Goal: Transaction & Acquisition: Obtain resource

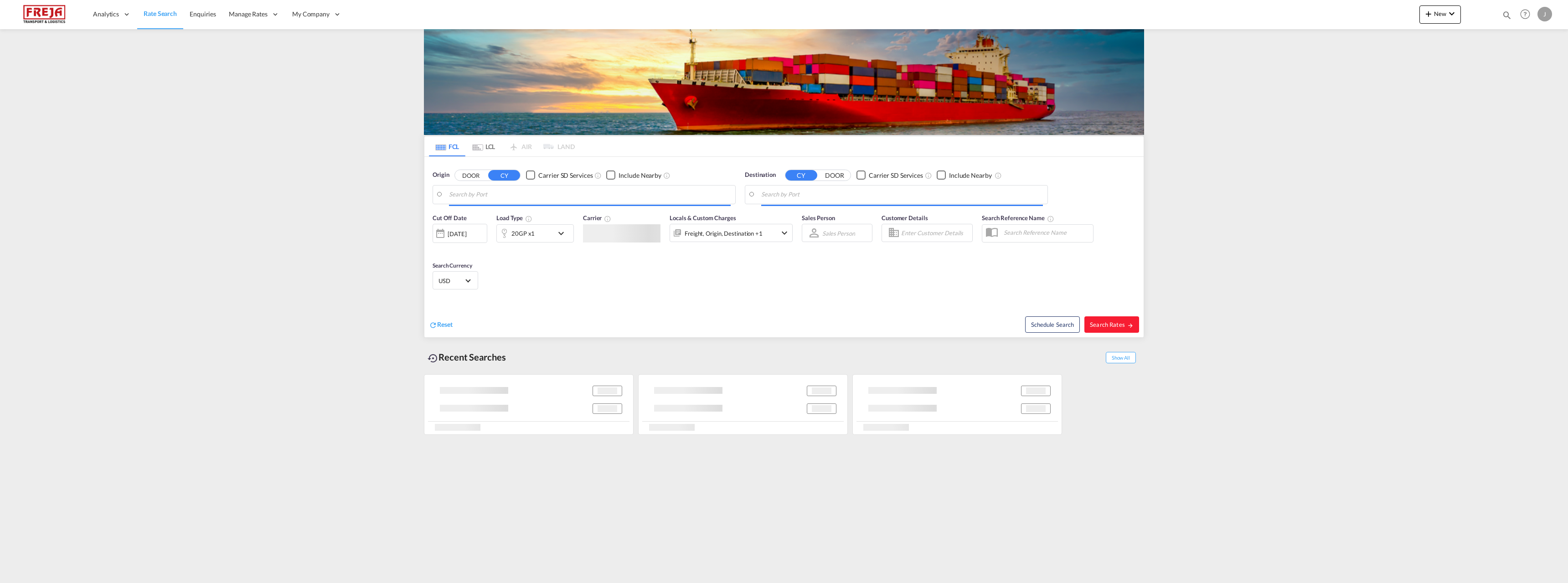
type input "Qingdao Pt, CNQDG"
type input "[GEOGRAPHIC_DATA] ([GEOGRAPHIC_DATA]), [GEOGRAPHIC_DATA]"
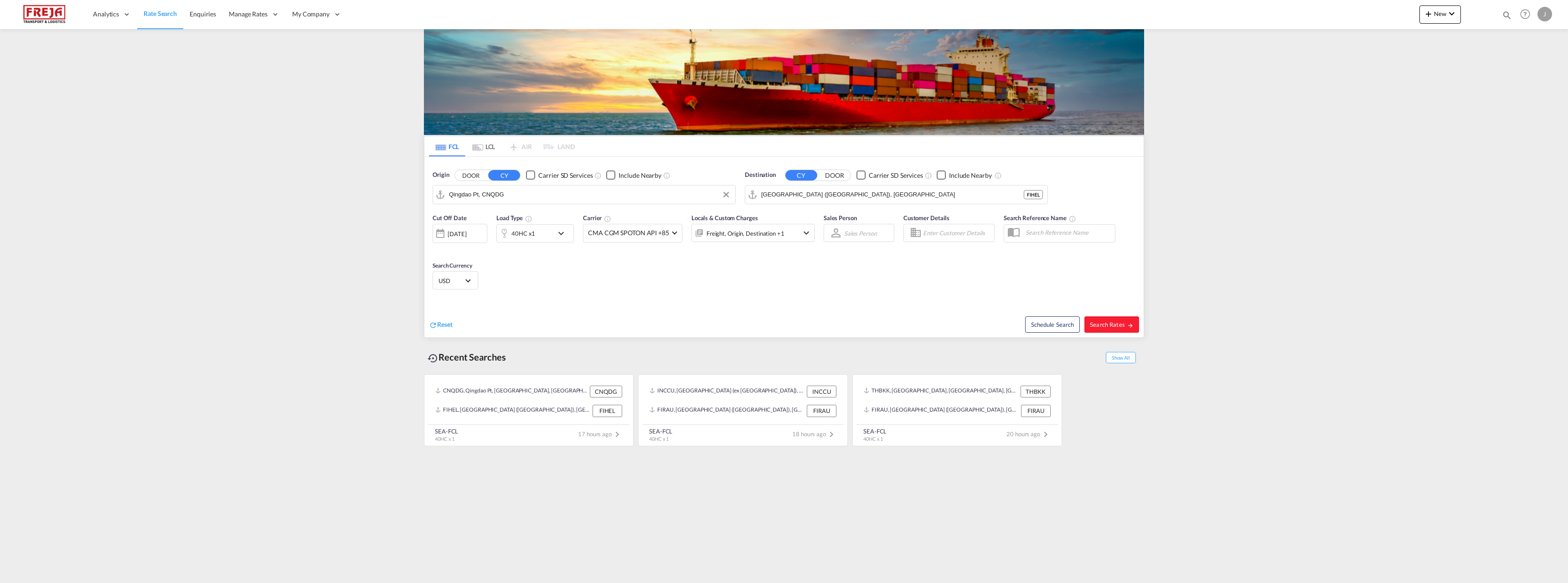
click at [627, 195] on input "Qingdao Pt, CNQDG" at bounding box center [590, 195] width 282 height 13
click at [832, 197] on input "[GEOGRAPHIC_DATA] ([GEOGRAPHIC_DATA]), [GEOGRAPHIC_DATA]" at bounding box center [902, 195] width 282 height 13
click at [685, 196] on input "Qingdao Pt, CNQDG" at bounding box center [590, 195] width 282 height 13
click at [513, 218] on div "Kotka Finland FIKTK" at bounding box center [519, 219] width 173 height 27
type input "Kotka, FIKTK"
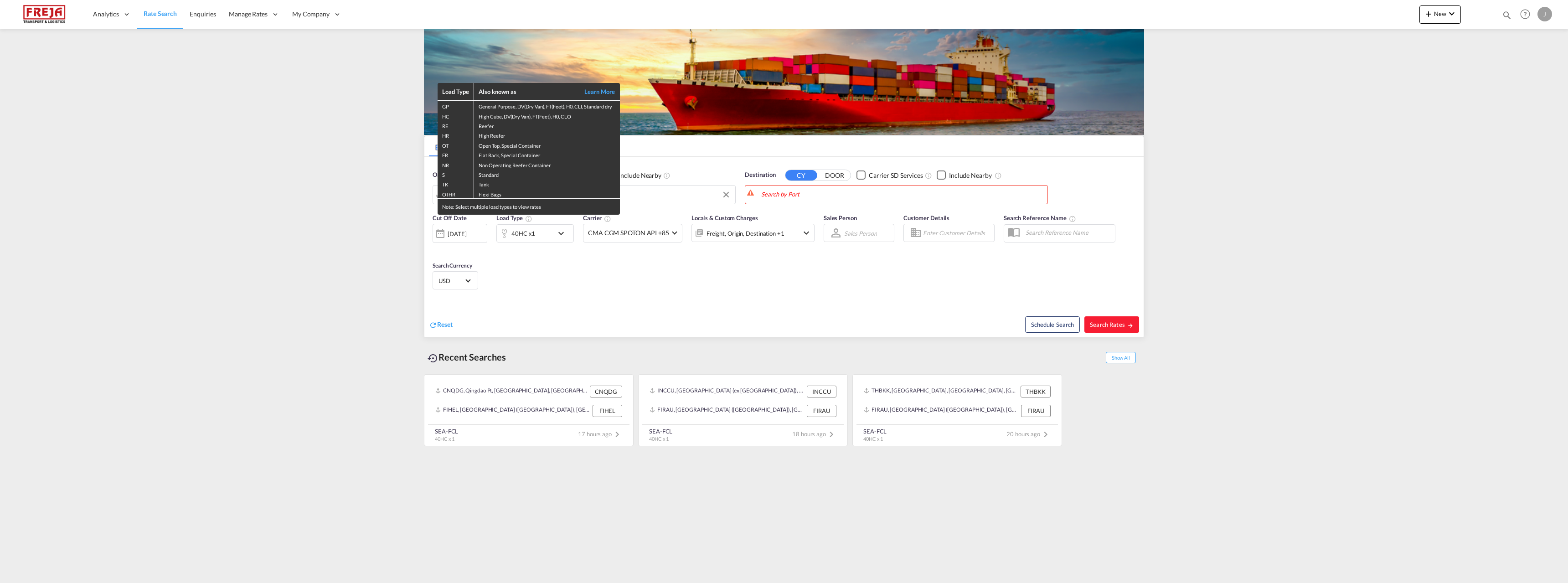
click at [807, 192] on div "Load Type Also known as Learn More GP General Purpose, DV(Dry Van), FT(Feet), H…" at bounding box center [784, 292] width 1568 height 583
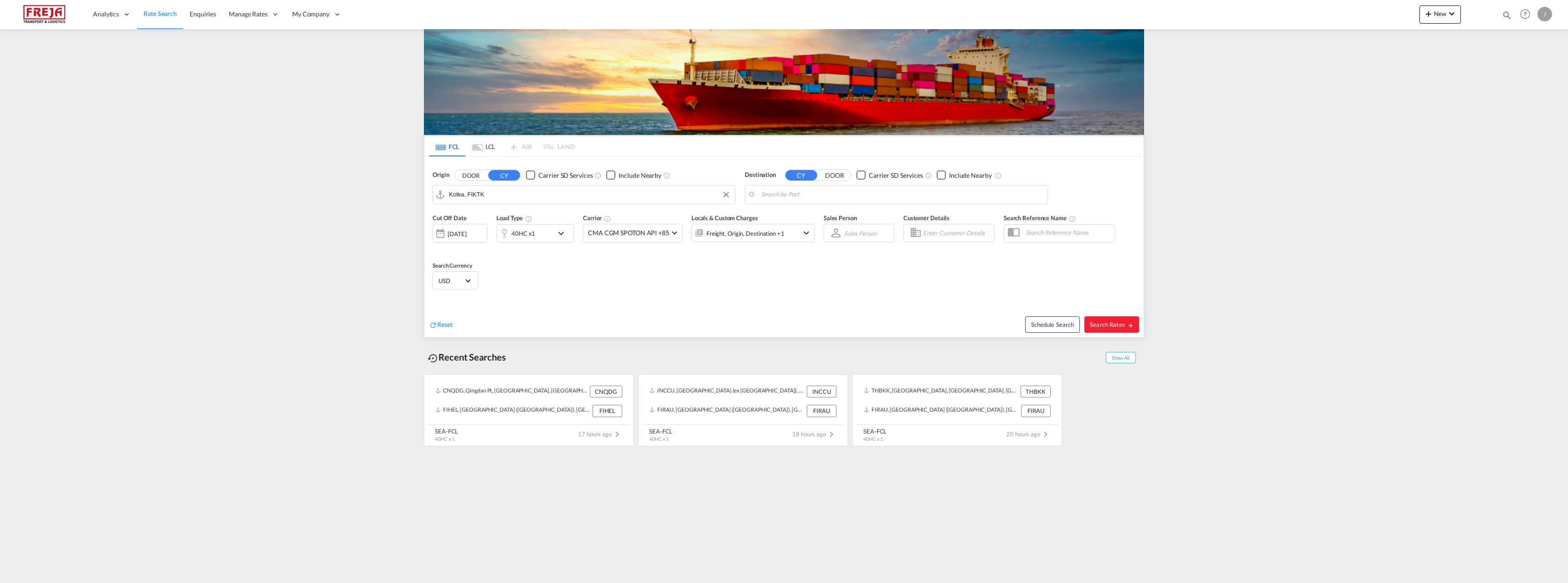
click at [807, 192] on body "Analytics Reports Dashboard Rate Search Enquiries Manage Rates Contract Rates" at bounding box center [784, 292] width 1568 height 583
click at [801, 212] on div "San Antonio [GEOGRAPHIC_DATA] CLSAI" at bounding box center [831, 219] width 173 height 27
type input "San Antonio, CLSAI"
click at [1122, 330] on button "Search Rates" at bounding box center [1111, 324] width 55 height 16
type input "FIKTK to CLSAI / [DATE]"
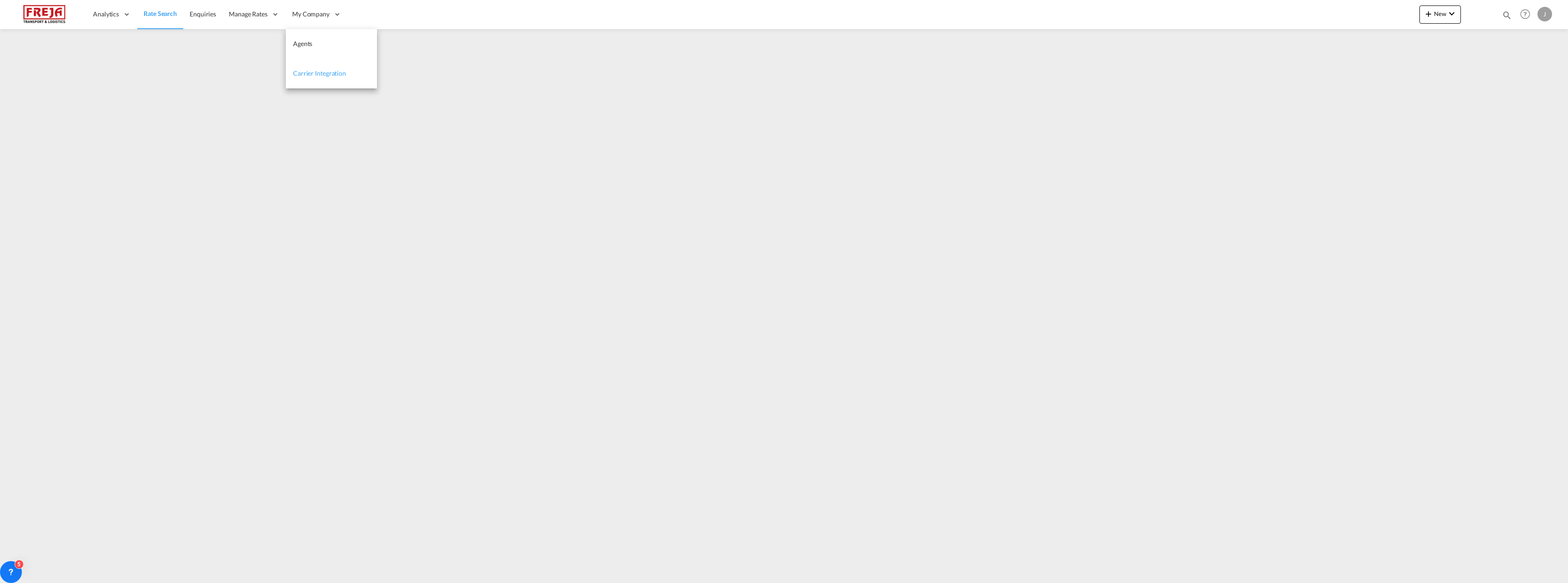
click at [317, 72] on span "Carrier Integration" at bounding box center [320, 73] width 53 height 8
click at [330, 68] on link "Carrier Integration" at bounding box center [331, 74] width 91 height 30
